Goal: Transaction & Acquisition: Book appointment/travel/reservation

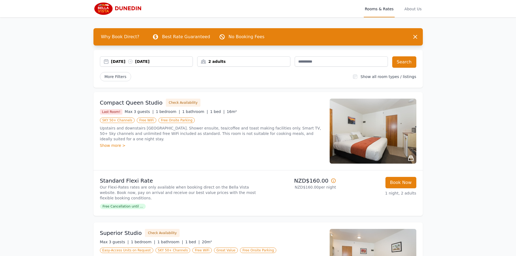
click at [132, 61] on div "[DATE] [DATE]" at bounding box center [152, 61] width 82 height 5
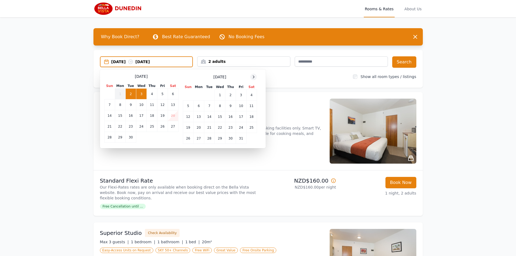
click at [251, 77] on div at bounding box center [253, 77] width 6 height 6
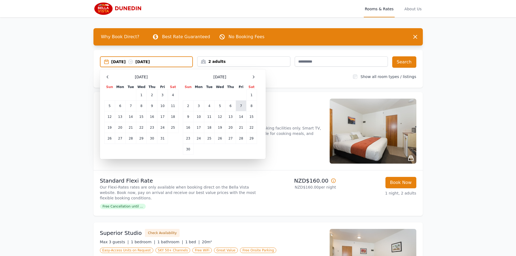
click at [251, 105] on td "8" at bounding box center [251, 105] width 11 height 11
click at [186, 117] on td "9" at bounding box center [188, 116] width 11 height 11
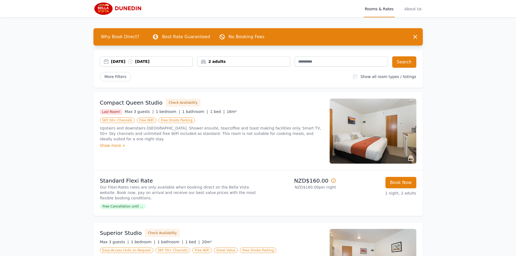
click at [423, 63] on div "Why Book Direct? Best Rate Guaranteed No Booking Fees Dismiss Dismiss 08 Nov 20…" at bounding box center [258, 252] width 347 height 470
click at [411, 63] on button "Search" at bounding box center [404, 61] width 24 height 11
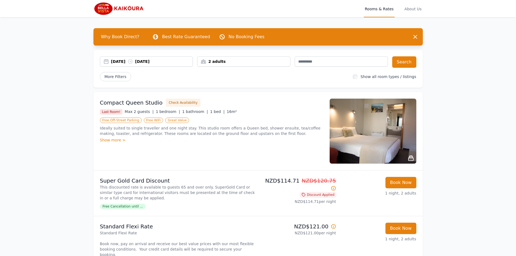
drag, startPoint x: 171, startPoint y: 58, endPoint x: 173, endPoint y: 61, distance: 4.1
click at [170, 58] on div "[DATE] [DATE]" at bounding box center [146, 61] width 93 height 10
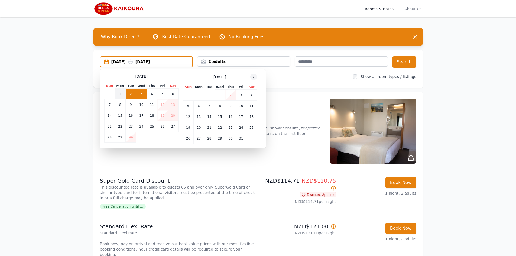
drag, startPoint x: 250, startPoint y: 74, endPoint x: 254, endPoint y: 74, distance: 3.8
click at [250, 74] on div "[DATE]" at bounding box center [220, 77] width 74 height 6
click at [254, 75] on icon at bounding box center [253, 77] width 4 height 4
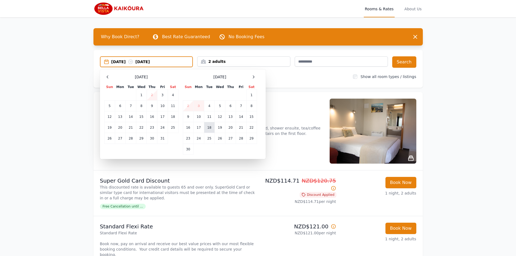
click at [213, 129] on td "18" at bounding box center [209, 127] width 11 height 11
click at [220, 128] on td "19" at bounding box center [219, 127] width 11 height 11
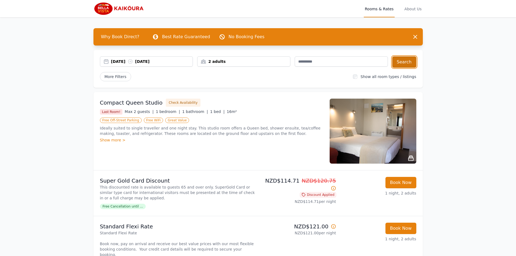
click at [404, 62] on button "Search" at bounding box center [404, 61] width 24 height 11
